Goal: Find contact information: Find contact information

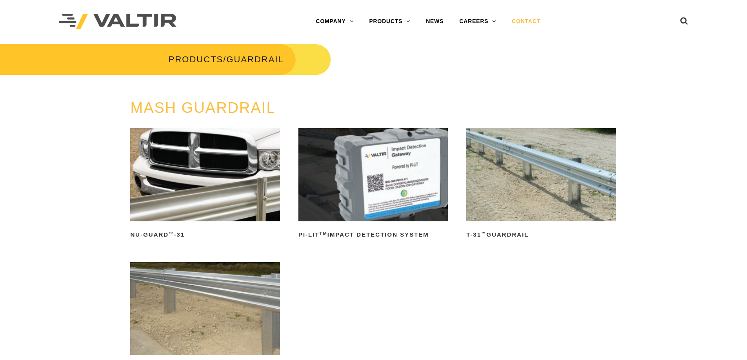
click at [526, 23] on link "CONTACT" at bounding box center [526, 22] width 44 height 16
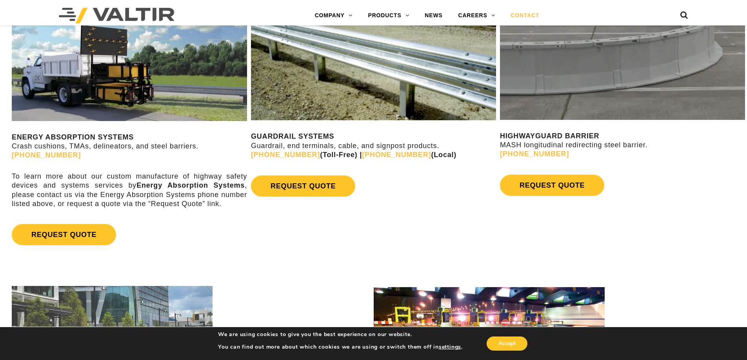
scroll to position [470, 0]
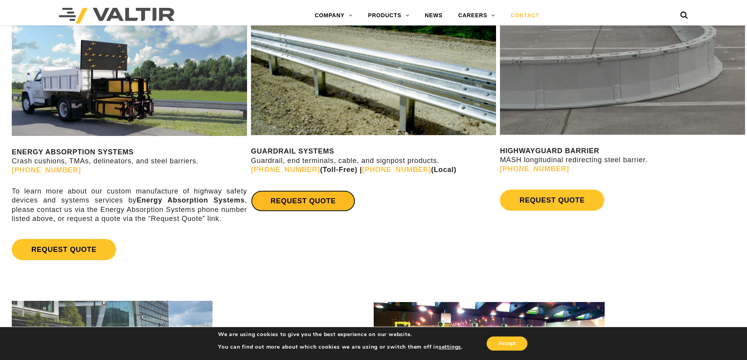
click at [311, 203] on link "REQUEST QUOTE" at bounding box center [303, 200] width 104 height 21
